Goal: Find specific page/section: Find specific page/section

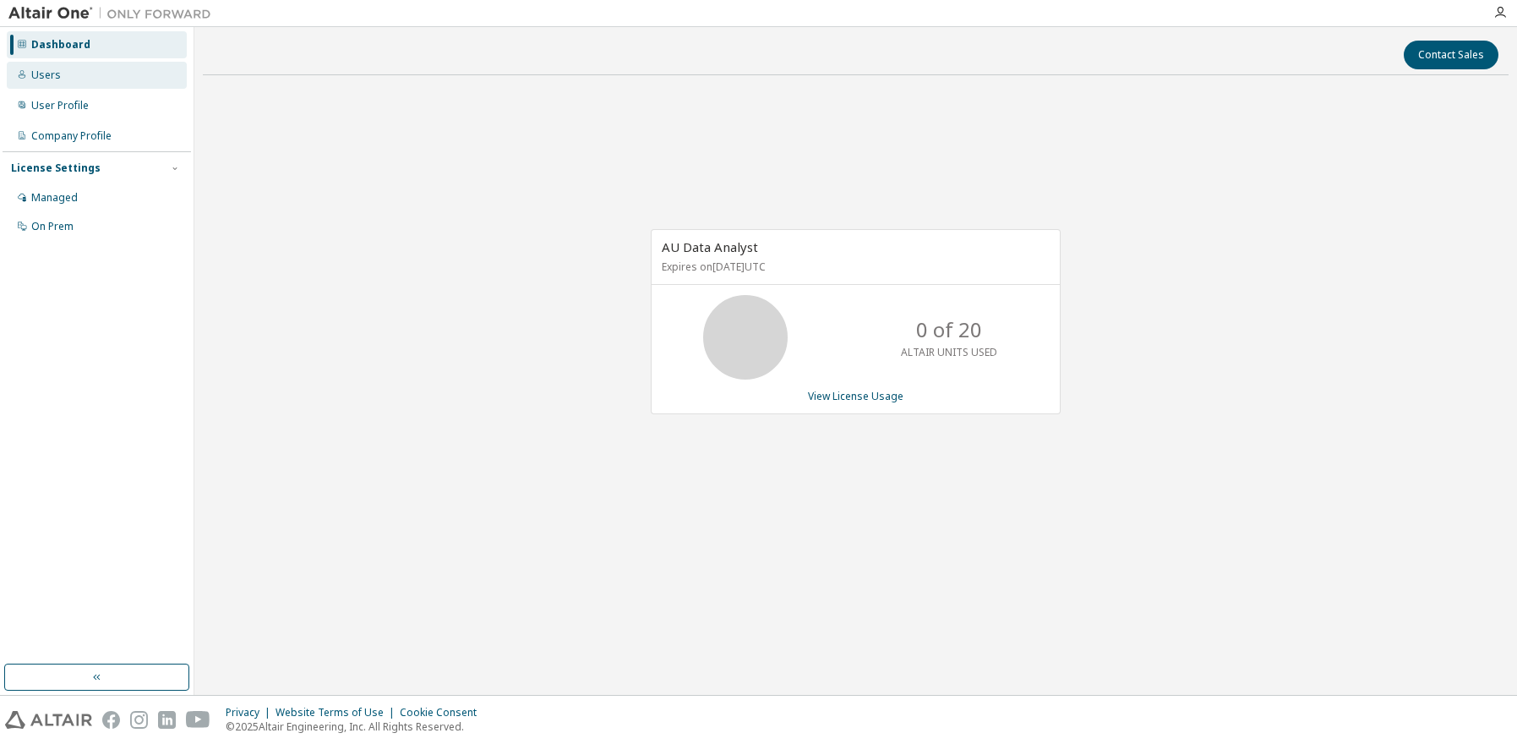
click at [78, 74] on div "Users" at bounding box center [97, 75] width 180 height 27
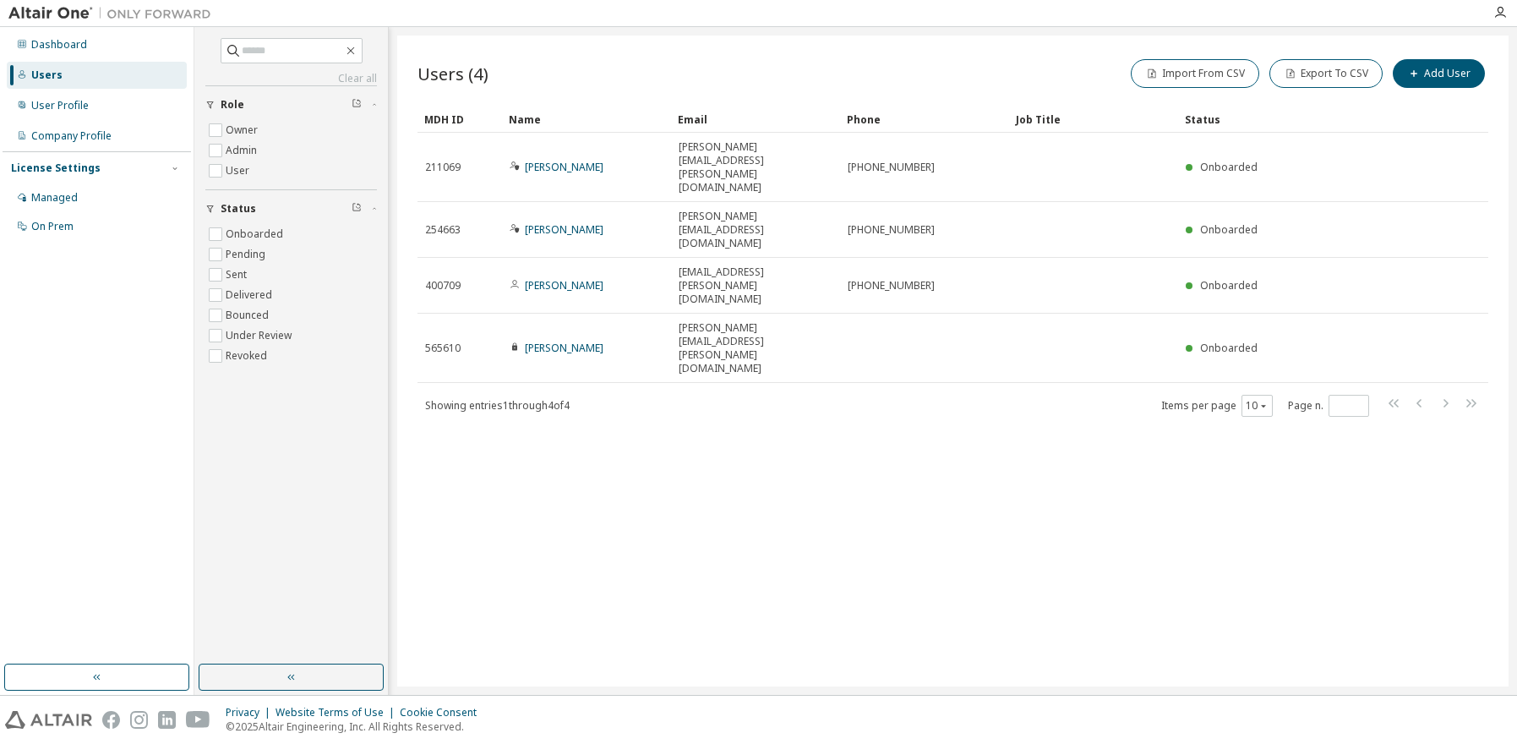
drag, startPoint x: 698, startPoint y: 569, endPoint x: 518, endPoint y: 263, distance: 354.9
click at [515, 341] on span "[PERSON_NAME]" at bounding box center [557, 348] width 94 height 14
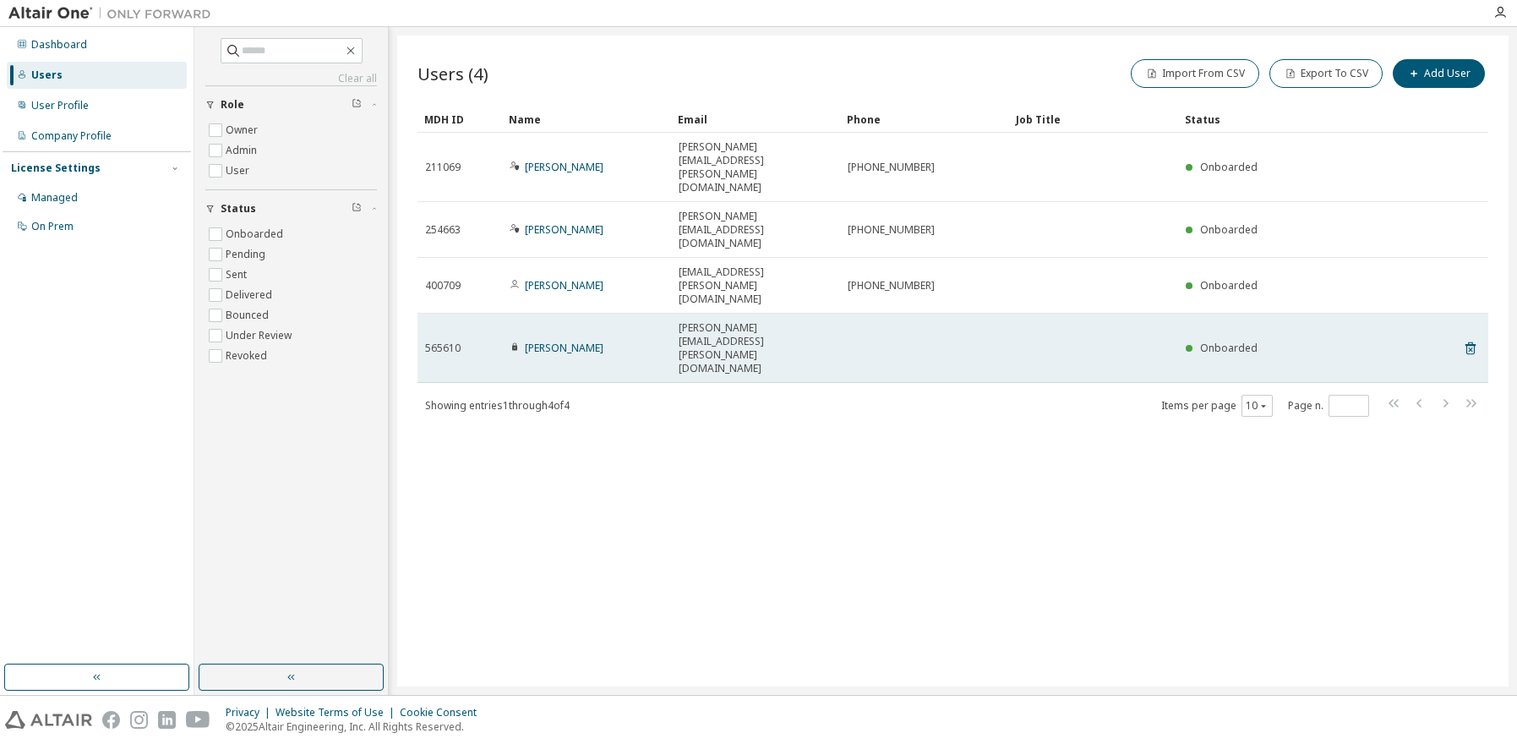
click at [515, 341] on icon at bounding box center [515, 346] width 10 height 10
